Goal: Entertainment & Leisure: Consume media (video, audio)

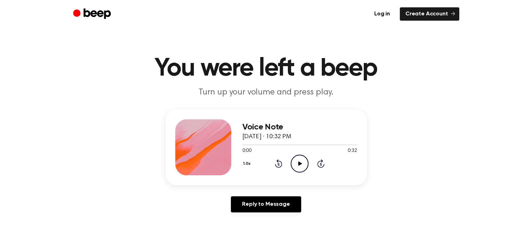
click at [302, 163] on icon "Play Audio" at bounding box center [300, 164] width 18 height 18
click at [270, 143] on div at bounding box center [299, 145] width 115 height 6
click at [294, 143] on div at bounding box center [299, 145] width 115 height 6
click at [321, 145] on div at bounding box center [299, 145] width 115 height 6
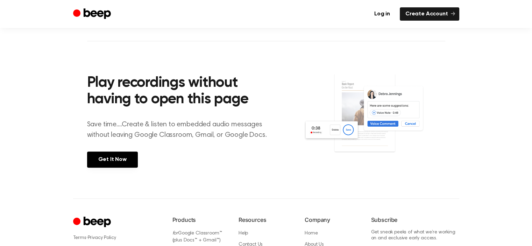
scroll to position [280, 0]
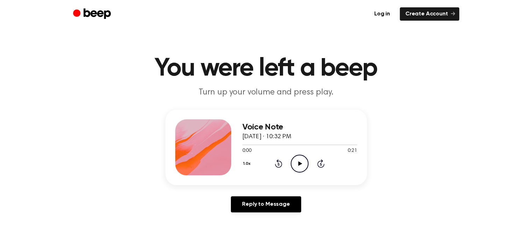
click at [304, 164] on icon "Play Audio" at bounding box center [300, 164] width 18 height 18
